Goal: Check status: Check status

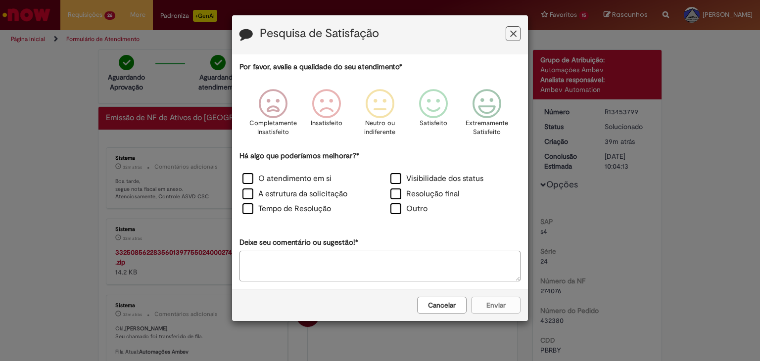
click at [509, 36] on button "Feedback" at bounding box center [512, 33] width 15 height 15
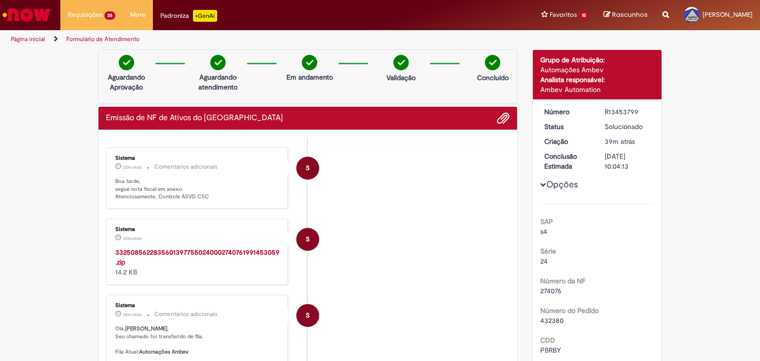
click at [200, 254] on strong "33250856228356013977550240002740761991453059.zip" at bounding box center [197, 257] width 164 height 19
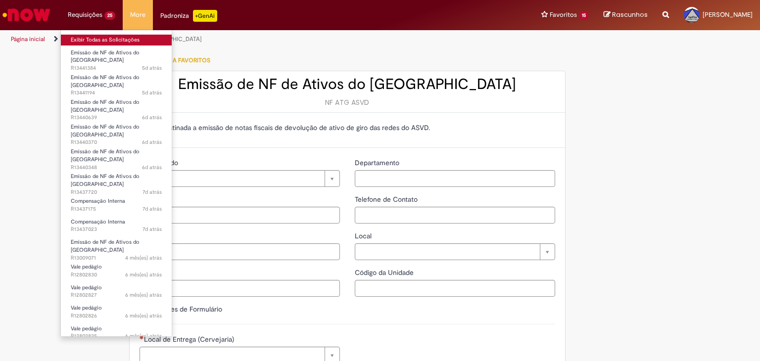
type input "**********"
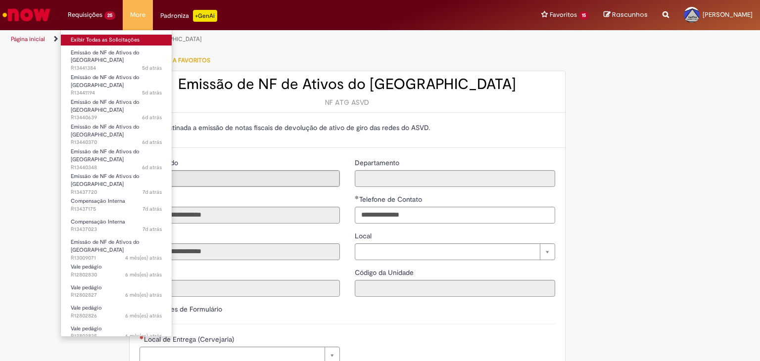
type input "**********"
click at [97, 14] on li "Requisições 25 Exibir Todas as Solicitações Emissão de NF de Ativos do ASVD 5d …" at bounding box center [91, 15] width 62 height 30
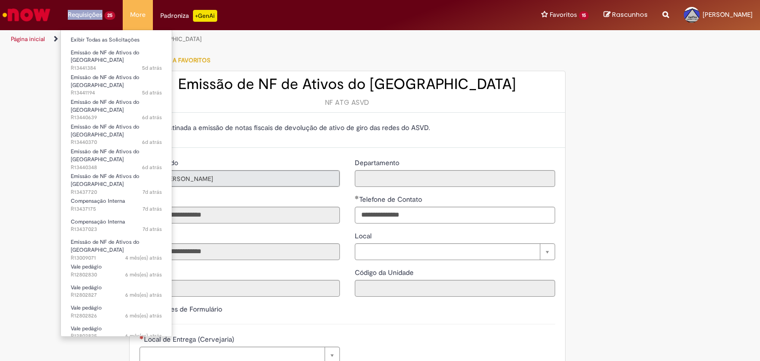
click at [97, 14] on li "Requisições 25 Exibir Todas as Solicitações Emissão de NF de Ativos do ASVD 5d …" at bounding box center [91, 15] width 62 height 30
click at [99, 34] on li "Exibir Todas as Solicitações" at bounding box center [116, 39] width 111 height 13
click at [101, 40] on link "Exibir Todas as Solicitações" at bounding box center [116, 40] width 111 height 11
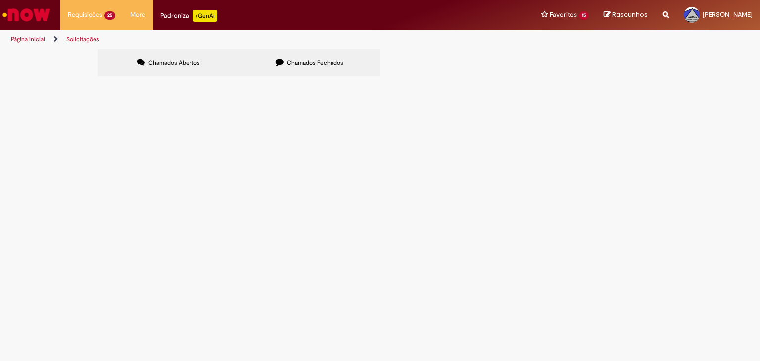
click at [304, 69] on label "Chamados Fechados" at bounding box center [309, 62] width 141 height 27
click at [0, 0] on span "Emissão de NF de Ativos do [GEOGRAPHIC_DATA]" at bounding box center [0, 0] width 0 height 0
click at [0, 0] on span "R13451621" at bounding box center [0, 0] width 0 height 0
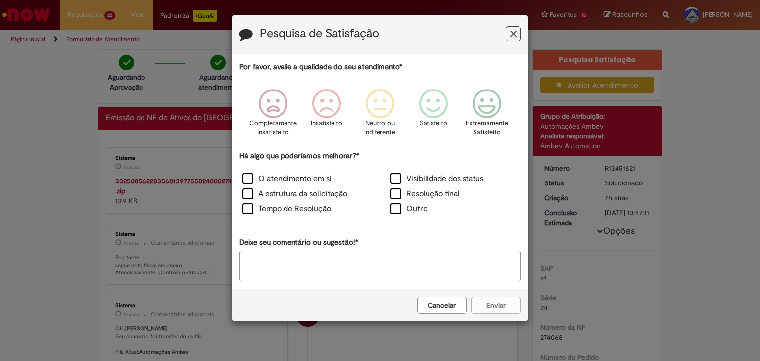
click at [500, 32] on h3 "Pesquisa de Satisfação" at bounding box center [379, 34] width 281 height 15
click at [510, 29] on icon "Feedback" at bounding box center [513, 34] width 6 height 10
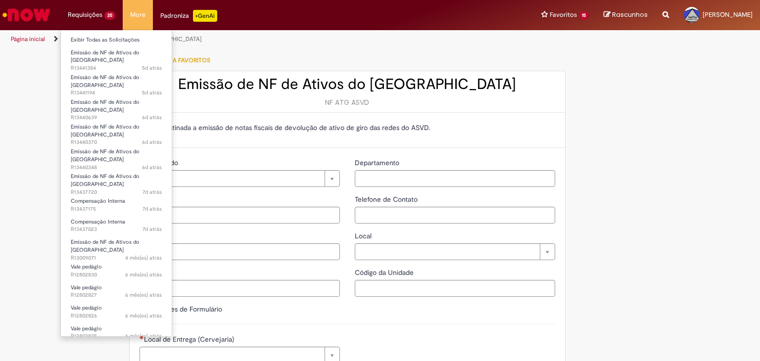
click at [89, 14] on li "Requisições 25 Exibir Todas as Solicitações Emissão de NF de Ativos do ASVD 5d …" at bounding box center [91, 15] width 62 height 30
type input "**********"
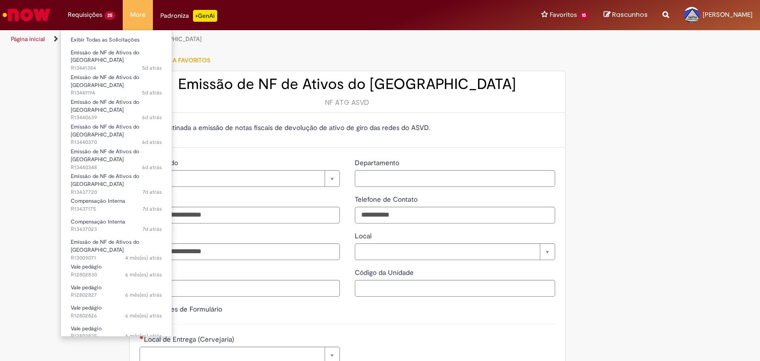
type input "**********"
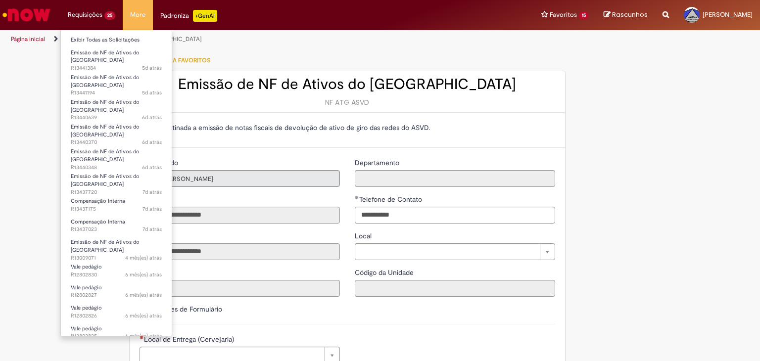
type input "**********"
click at [102, 17] on li "Requisições 25 Exibir Todas as Solicitações Emissão de NF de Ativos do ASVD 5d …" at bounding box center [91, 15] width 62 height 30
click at [107, 12] on li "Requisições 25 Exibir Todas as Solicitações Emissão de NF de Ativos do ASVD 5d …" at bounding box center [91, 15] width 62 height 30
click at [93, 14] on li "Requisições 25 Exibir Todas as Solicitações Emissão de NF de Ativos do ASVD 5d …" at bounding box center [91, 15] width 62 height 30
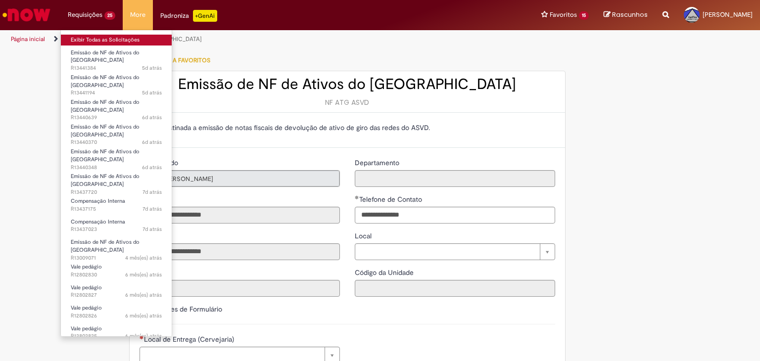
click at [98, 42] on link "Exibir Todas as Solicitações" at bounding box center [116, 40] width 111 height 11
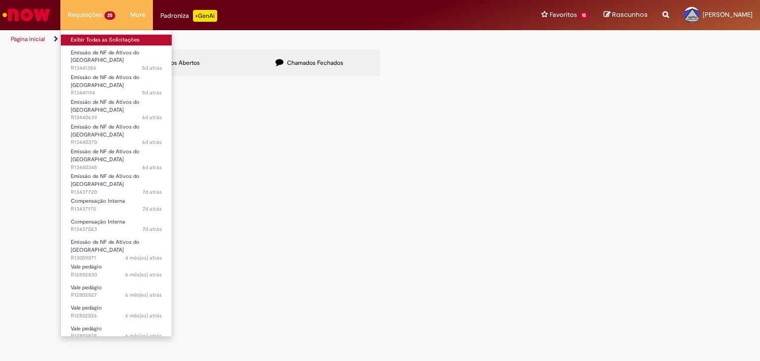
click at [98, 42] on link "Exibir Todas as Solicitações" at bounding box center [116, 40] width 111 height 11
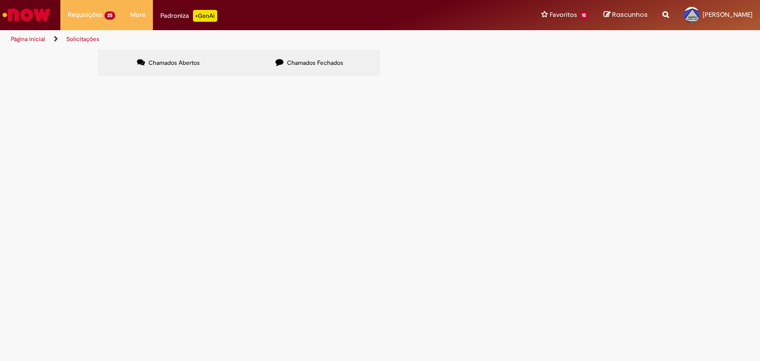
click at [314, 73] on label "Chamados Fechados" at bounding box center [309, 62] width 141 height 27
click at [0, 0] on td "REF A DT: 6101984106 PARA DESCARGA EM [GEOGRAPHIC_DATA]" at bounding box center [0, 0] width 0 height 0
click at [0, 0] on span "REF A DT: 6101984106 PARA DESCARGA EM [GEOGRAPHIC_DATA]" at bounding box center [0, 0] width 0 height 0
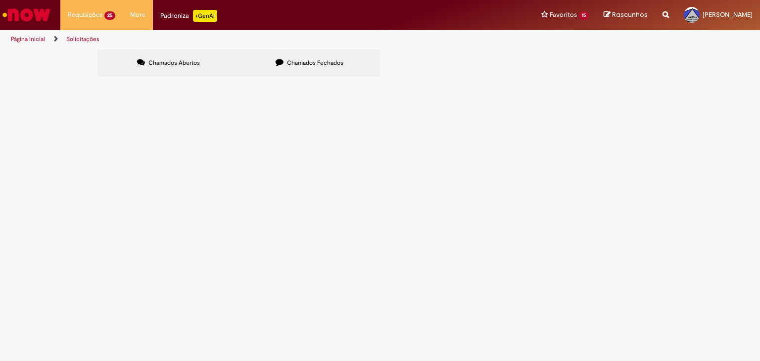
click at [0, 0] on span "REF A DT: 6101984106 PARA DESCARGA EM [GEOGRAPHIC_DATA]" at bounding box center [0, 0] width 0 height 0
click at [0, 0] on td "REF A DT: 6101983980 PARA DESCARGA EM [GEOGRAPHIC_DATA] / [PERSON_NAME]" at bounding box center [0, 0] width 0 height 0
click at [0, 0] on td "REF A DT: 6101984106 PARA DESCARGA EM [GEOGRAPHIC_DATA]" at bounding box center [0, 0] width 0 height 0
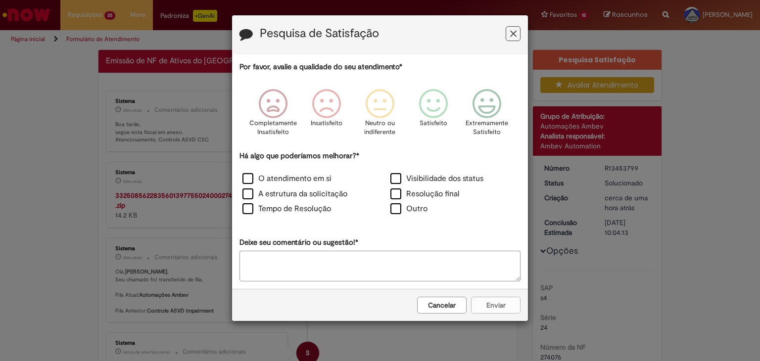
click at [448, 304] on button "Cancelar" at bounding box center [441, 305] width 49 height 17
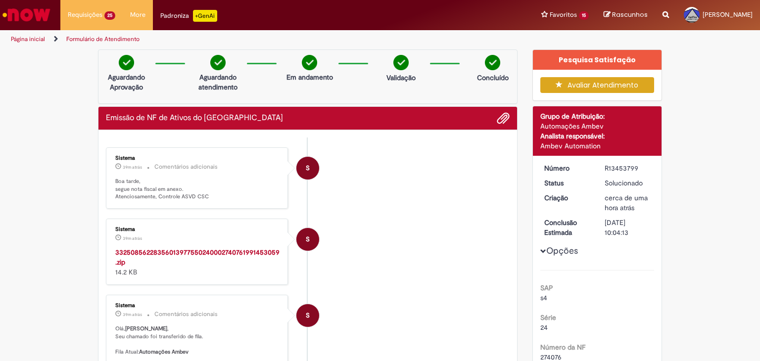
click at [174, 254] on strong "33250856228356013977550240002740761991453059.zip" at bounding box center [197, 257] width 164 height 19
